Goal: Task Accomplishment & Management: Complete application form

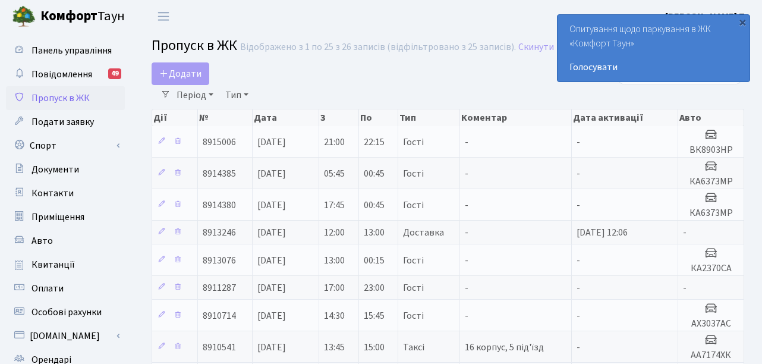
select select "25"
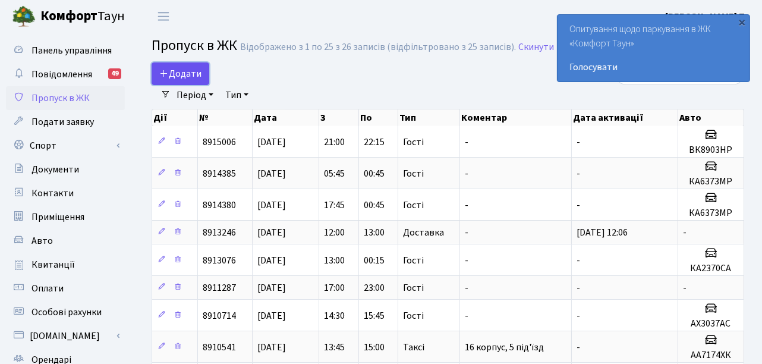
click at [187, 77] on span "Додати" at bounding box center [180, 73] width 42 height 13
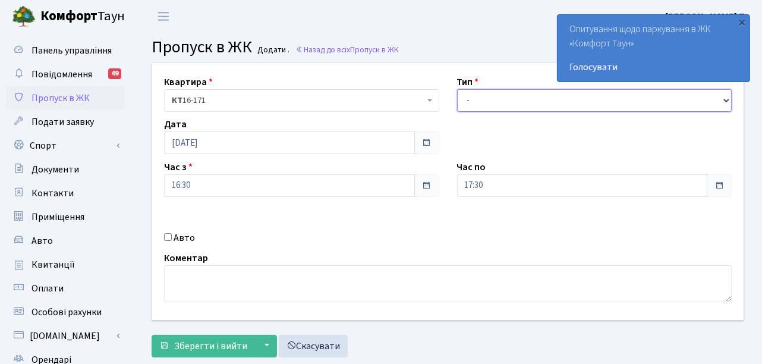
click at [522, 99] on select "- Доставка Таксі Гості Сервіс" at bounding box center [594, 100] width 275 height 23
select select "3"
click at [457, 89] on select "- Доставка Таксі Гості Сервіс" at bounding box center [594, 100] width 275 height 23
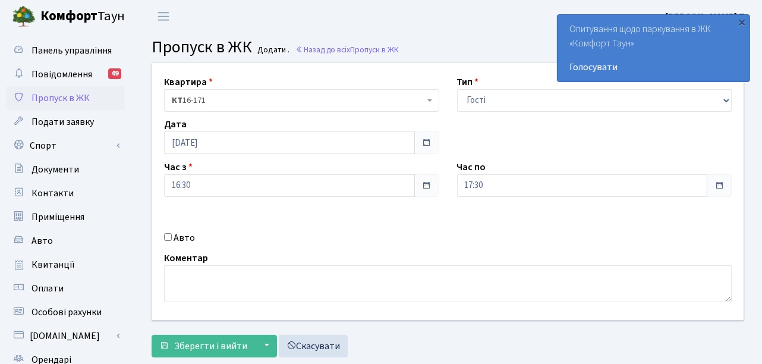
click at [168, 241] on div "Авто" at bounding box center [301, 238] width 293 height 14
click at [168, 236] on input "Авто" at bounding box center [168, 237] width 8 height 8
checkbox input "true"
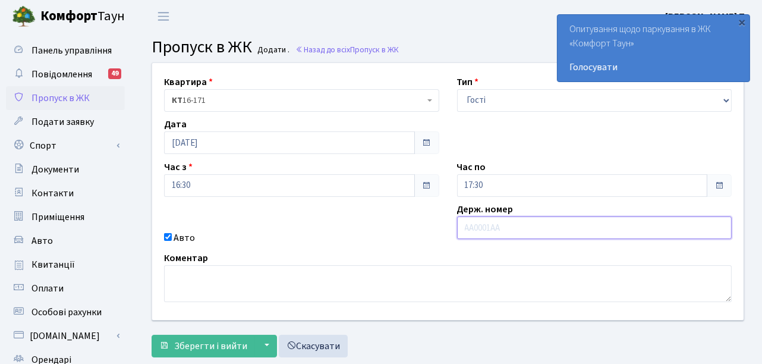
paste input "КА9096ІІ"
type input "КА9096ІІ"
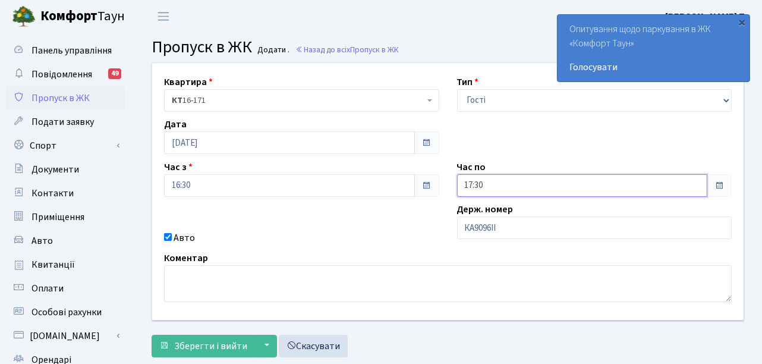
click at [487, 183] on input "17:30" at bounding box center [582, 185] width 251 height 23
click at [478, 54] on icon at bounding box center [490, 50] width 32 height 32
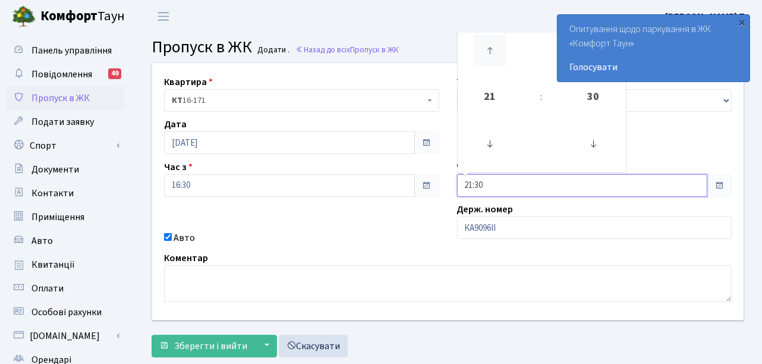
click at [478, 54] on icon at bounding box center [490, 50] width 32 height 32
type input "00:30"
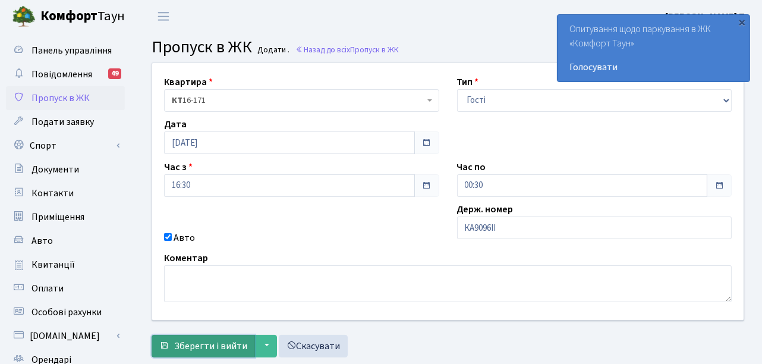
click at [220, 346] on span "Зберегти і вийти" at bounding box center [210, 346] width 73 height 13
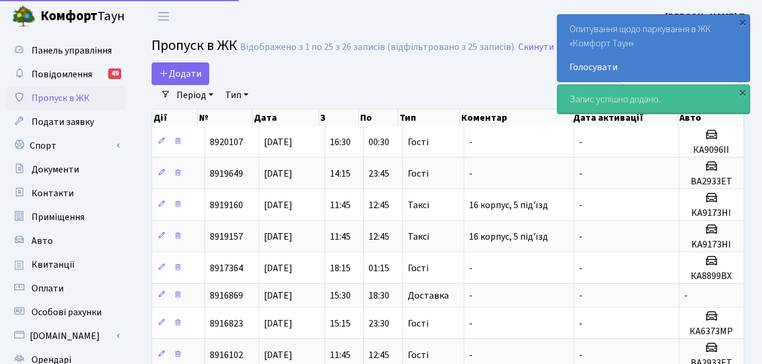
select select "25"
